Goal: Task Accomplishment & Management: Use online tool/utility

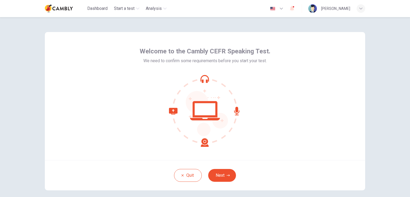
click at [252, 121] on div at bounding box center [205, 111] width 131 height 72
click at [210, 118] on icon at bounding box center [205, 110] width 30 height 19
click at [288, 131] on div "Welcome to the Cambly CEFR Speaking Test. We need to confirm some requirements …" at bounding box center [205, 96] width 320 height 128
click at [231, 98] on icon at bounding box center [205, 111] width 72 height 72
drag, startPoint x: 156, startPoint y: 60, endPoint x: 119, endPoint y: 6, distance: 65.3
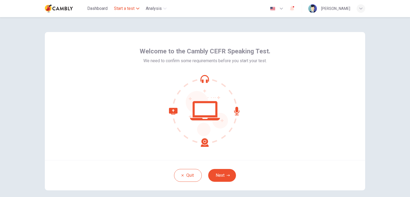
click at [155, 58] on span "We need to confirm some requirements before you start your test." at bounding box center [204, 61] width 123 height 6
click at [276, 97] on div "Welcome to the Cambly CEFR Speaking Test. We need to confirm some requirements …" at bounding box center [205, 96] width 320 height 128
drag, startPoint x: 293, startPoint y: 70, endPoint x: 289, endPoint y: 3, distance: 66.8
click at [293, 69] on div "Welcome to the Cambly CEFR Speaking Test. We need to confirm some requirements …" at bounding box center [205, 96] width 320 height 128
click at [294, 7] on span "button" at bounding box center [293, 6] width 1 height 1
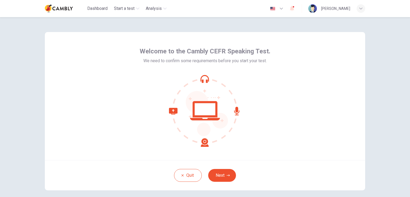
click at [307, 197] on div at bounding box center [205, 197] width 410 height 0
click at [275, 117] on div "Welcome to the Cambly CEFR Speaking Test. We need to confirm some requirements …" at bounding box center [205, 96] width 320 height 128
click at [232, 174] on button "Next" at bounding box center [222, 175] width 28 height 13
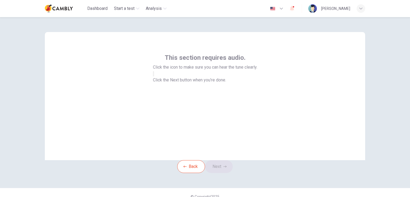
click at [153, 75] on icon "button" at bounding box center [153, 75] width 0 height 0
click at [223, 173] on button "Next" at bounding box center [219, 166] width 28 height 13
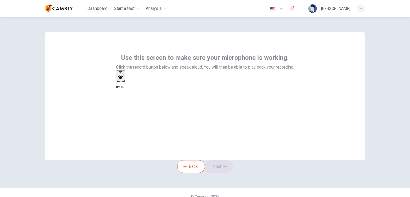
click at [125, 79] on icon "button" at bounding box center [121, 75] width 8 height 8
click at [221, 168] on div "Back Next" at bounding box center [205, 166] width 56 height 13
click at [219, 172] on button "Next" at bounding box center [219, 166] width 28 height 13
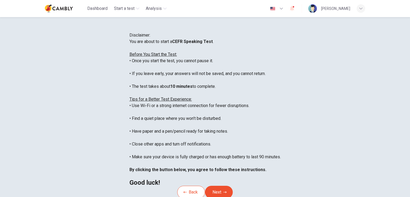
scroll to position [6, 0]
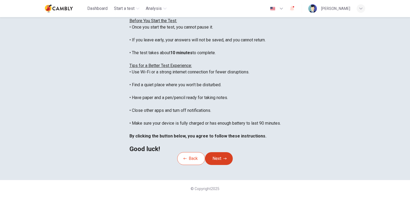
click at [221, 154] on button "Next" at bounding box center [219, 158] width 28 height 13
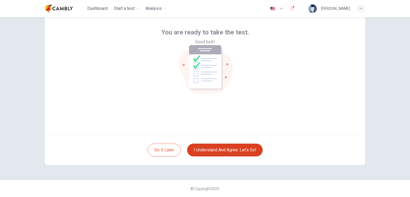
scroll to position [25, 0]
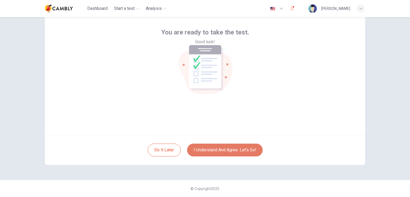
click at [220, 149] on button "I understand and agree. Let’s go!" at bounding box center [225, 150] width 76 height 13
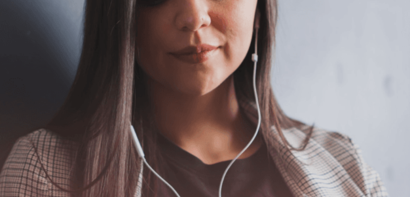
click at [15, 27] on button "Continue" at bounding box center [7, 37] width 15 height 20
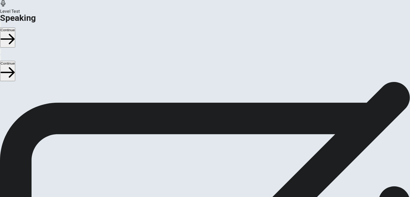
scroll to position [53, 0]
drag, startPoint x: 69, startPoint y: 51, endPoint x: 102, endPoint y: 51, distance: 32.3
click at [47, 34] on span "Checking the Microphone" at bounding box center [23, 31] width 47 height 5
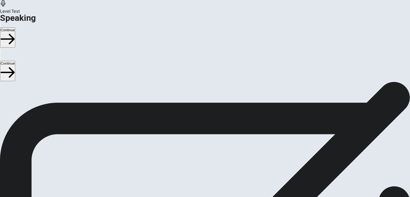
click at [15, 27] on button "Continue" at bounding box center [7, 37] width 15 height 20
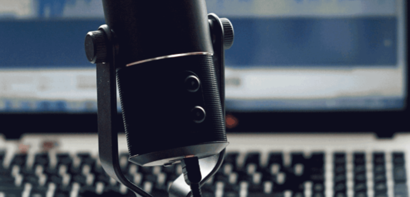
scroll to position [53, 0]
drag, startPoint x: 62, startPoint y: 85, endPoint x: 114, endPoint y: 85, distance: 52.6
click at [111, 85] on span "The Speaking Test will start now. There are 3 questions in this section. Import…" at bounding box center [98, 60] width 196 height 50
click at [15, 27] on button "Continue" at bounding box center [7, 37] width 15 height 20
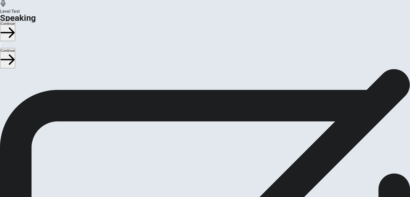
scroll to position [0, 0]
click at [15, 21] on button "Continue" at bounding box center [7, 31] width 15 height 20
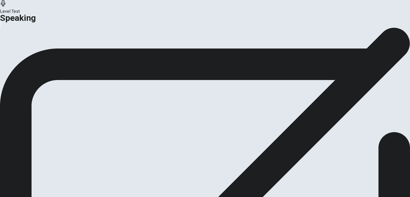
click at [42, 67] on button "Continue" at bounding box center [32, 63] width 22 height 7
